Goal: Navigation & Orientation: Find specific page/section

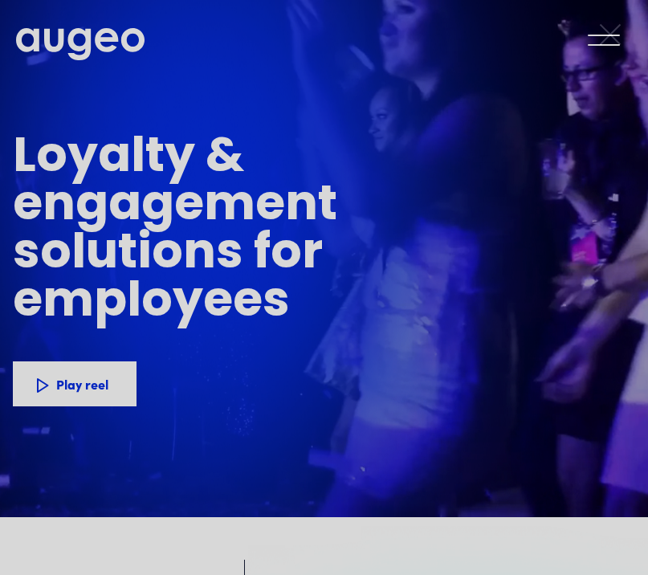
click at [606, 43] on icon at bounding box center [610, 34] width 24 height 24
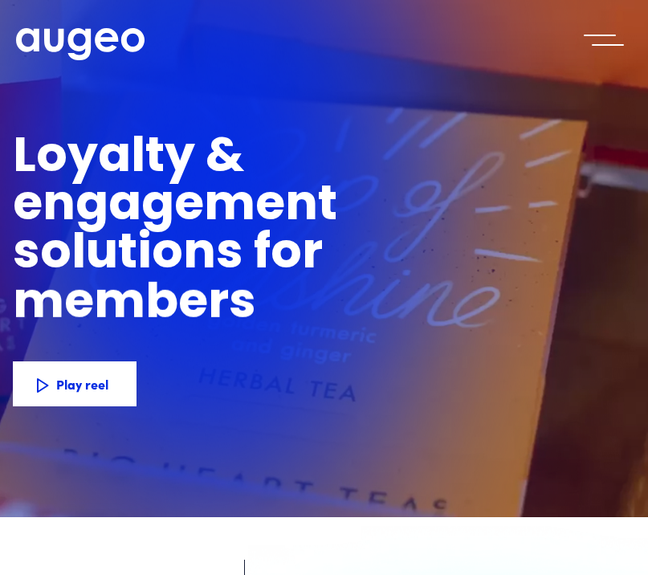
click at [598, 52] on div "menu" at bounding box center [604, 39] width 56 height 35
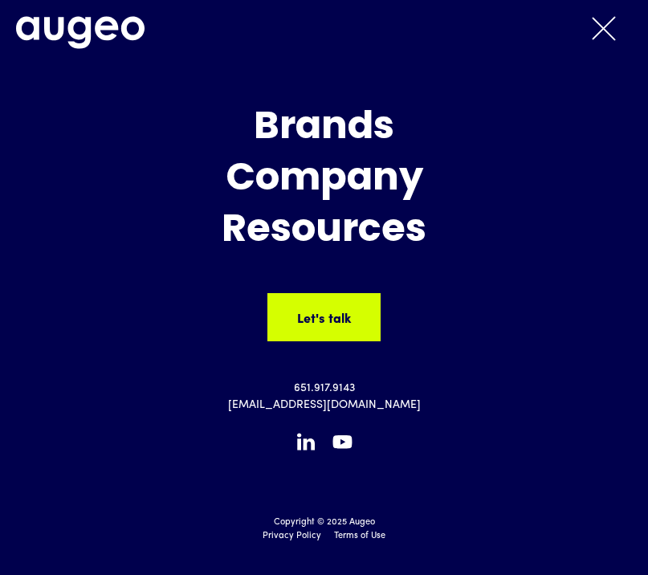
click at [314, 225] on div "Resources" at bounding box center [324, 231] width 640 height 43
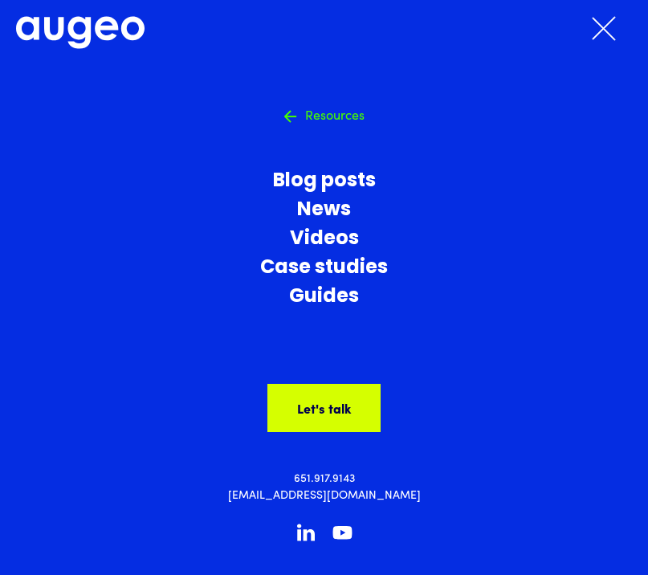
scroll to position [679, 0]
click at [326, 115] on h4 "Resources" at bounding box center [334, 115] width 59 height 14
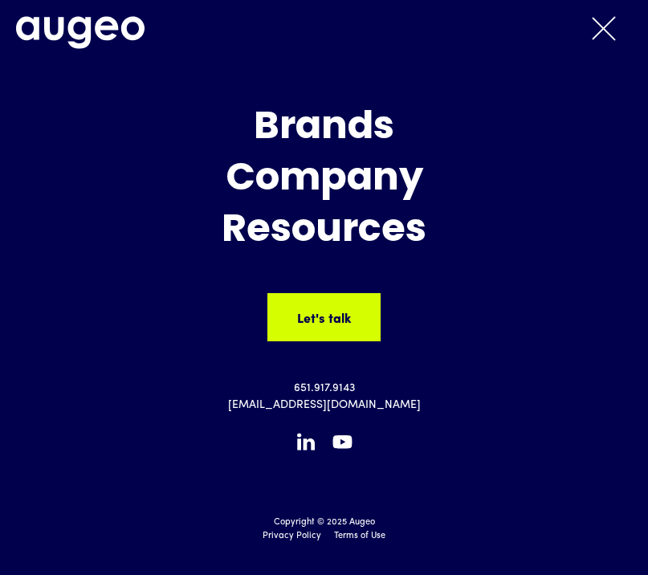
click at [330, 178] on div "Company" at bounding box center [324, 179] width 640 height 43
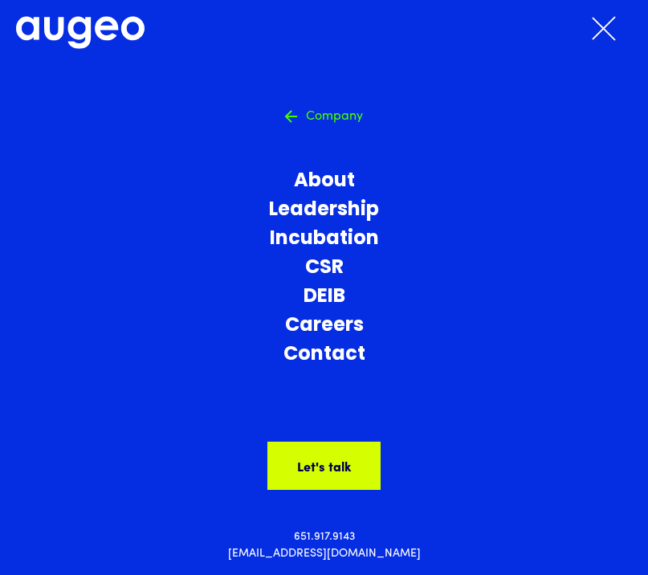
click at [337, 328] on link "Careers" at bounding box center [324, 326] width 640 height 29
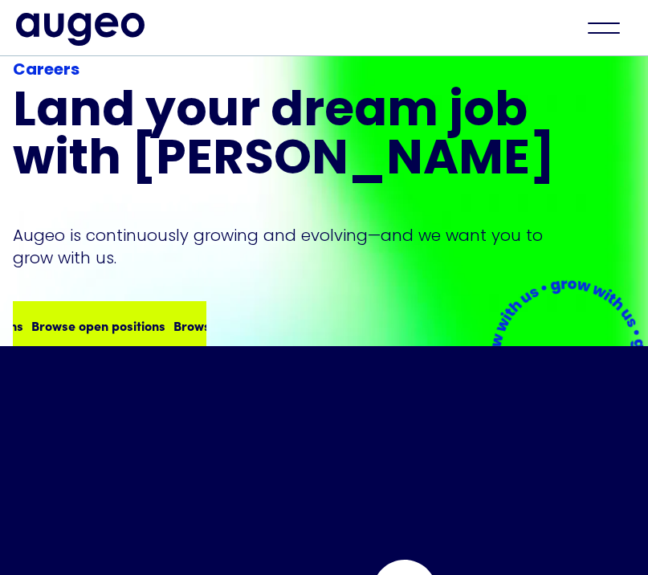
scroll to position [173, 0]
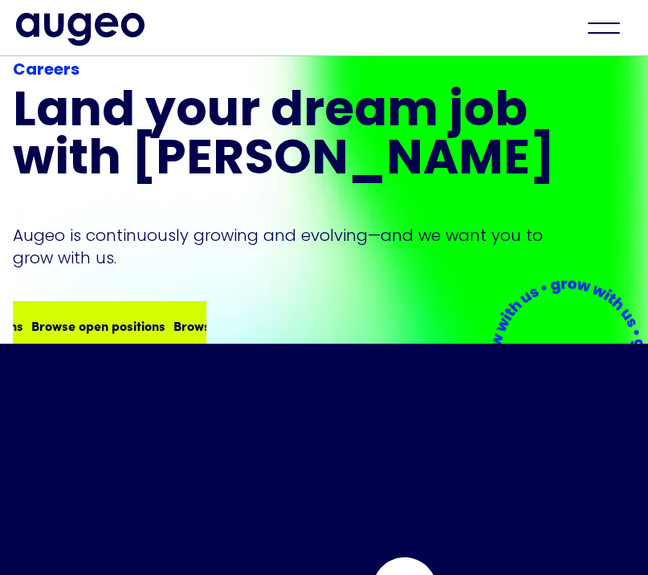
click at [143, 326] on div "Browse open positions" at bounding box center [122, 325] width 134 height 19
